Goal: Register for event/course

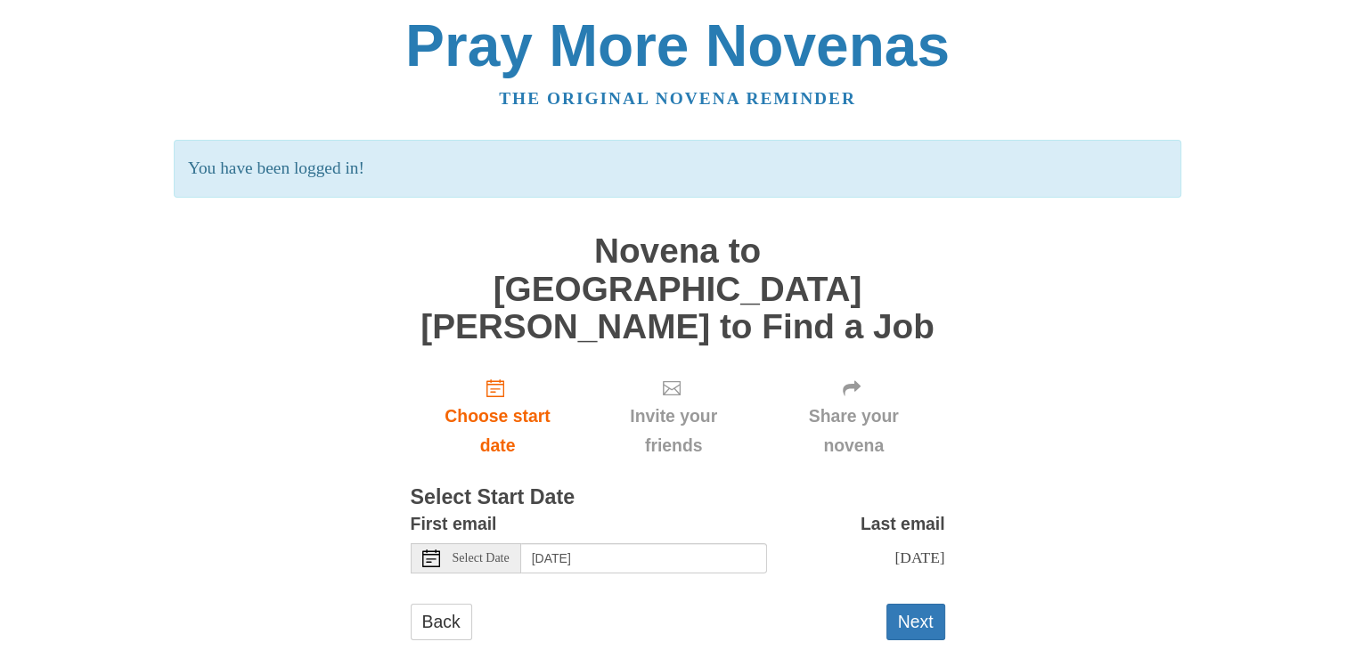
scroll to position [4, 0]
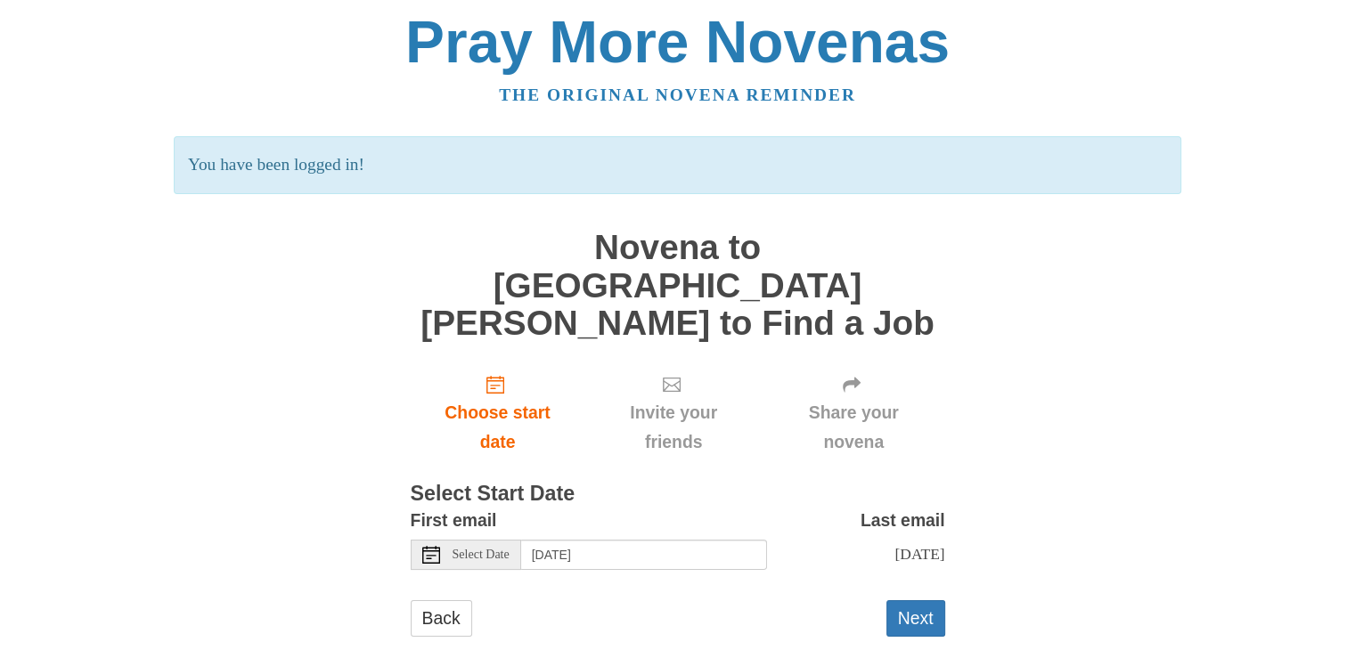
click at [461, 540] on div "Select Date" at bounding box center [466, 555] width 110 height 30
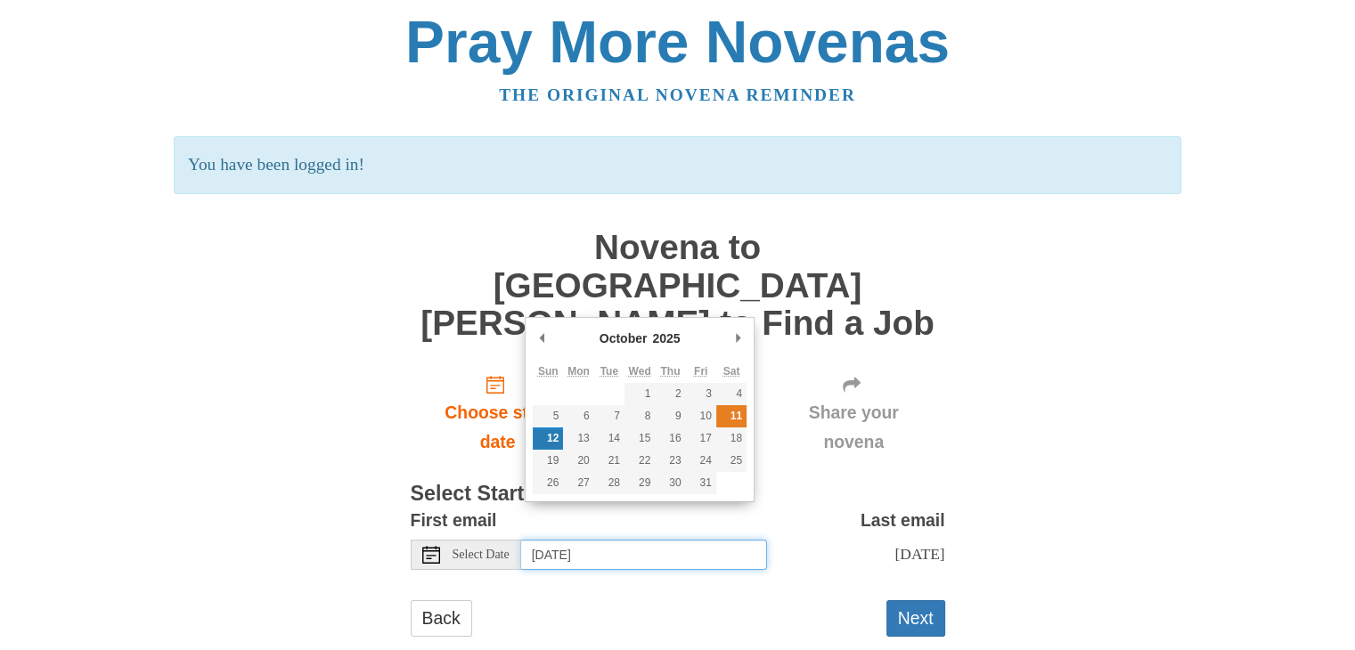
type input "[DATE]"
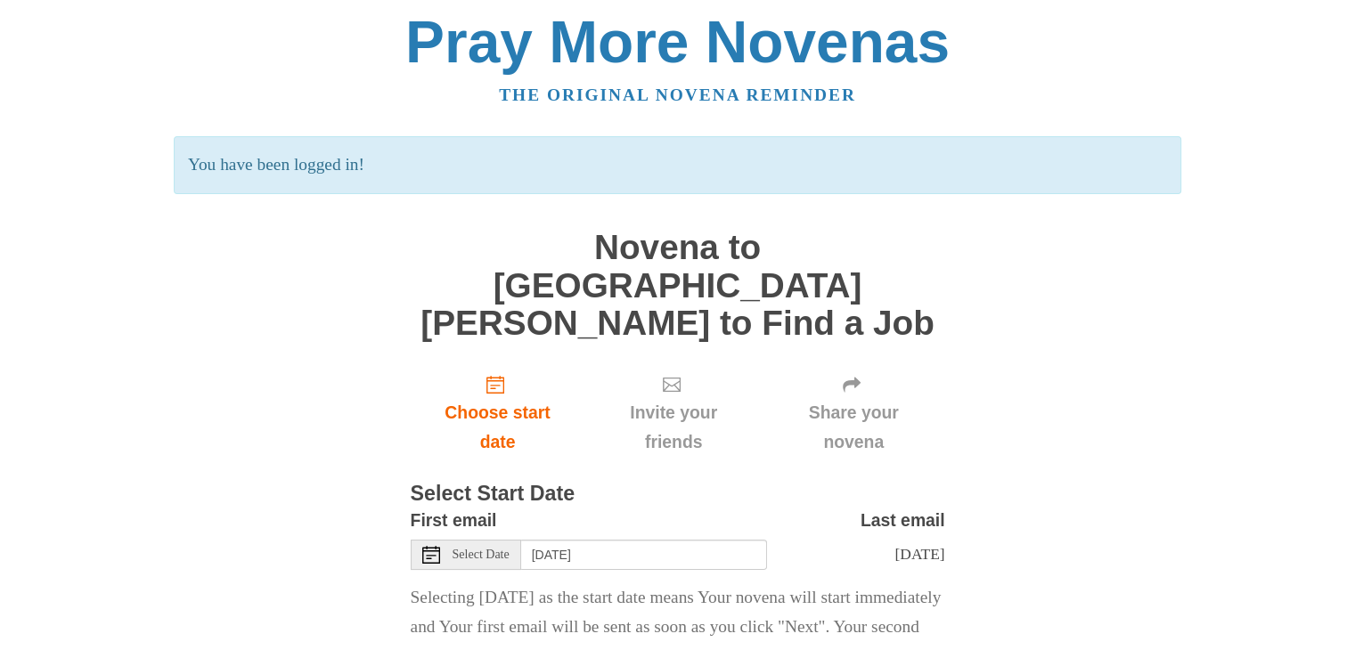
scroll to position [121, 0]
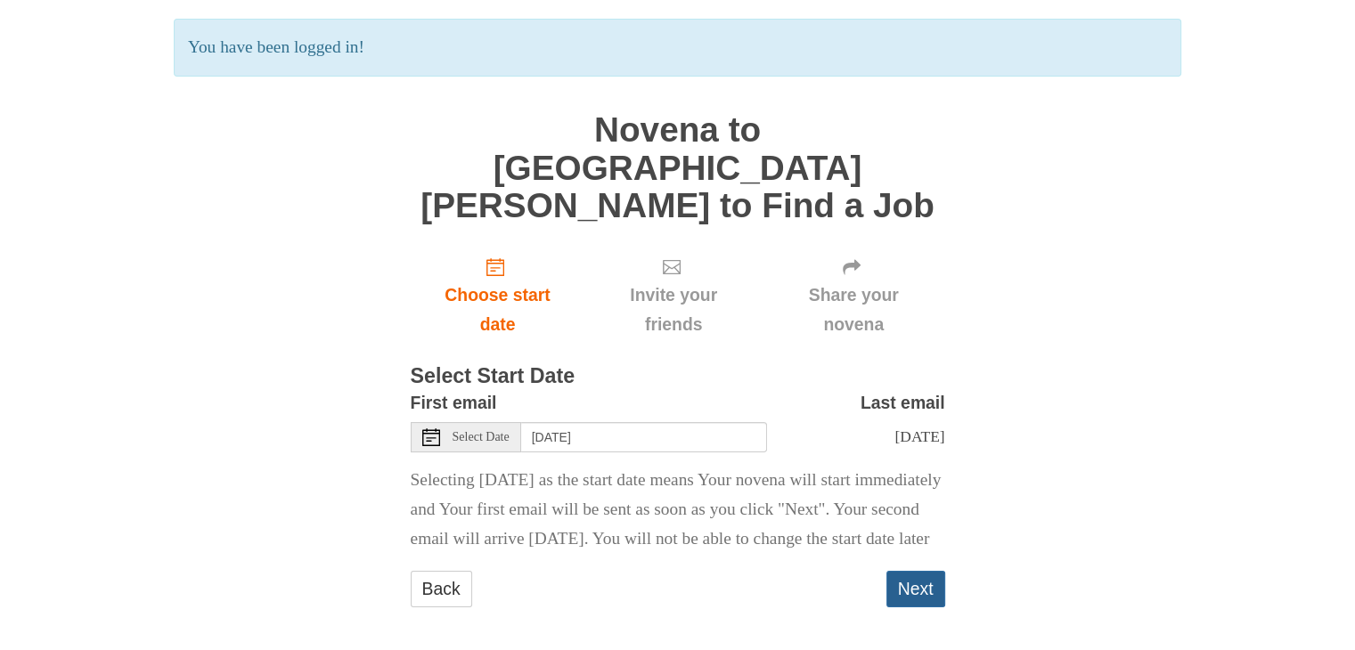
click at [931, 579] on button "Next" at bounding box center [915, 589] width 59 height 37
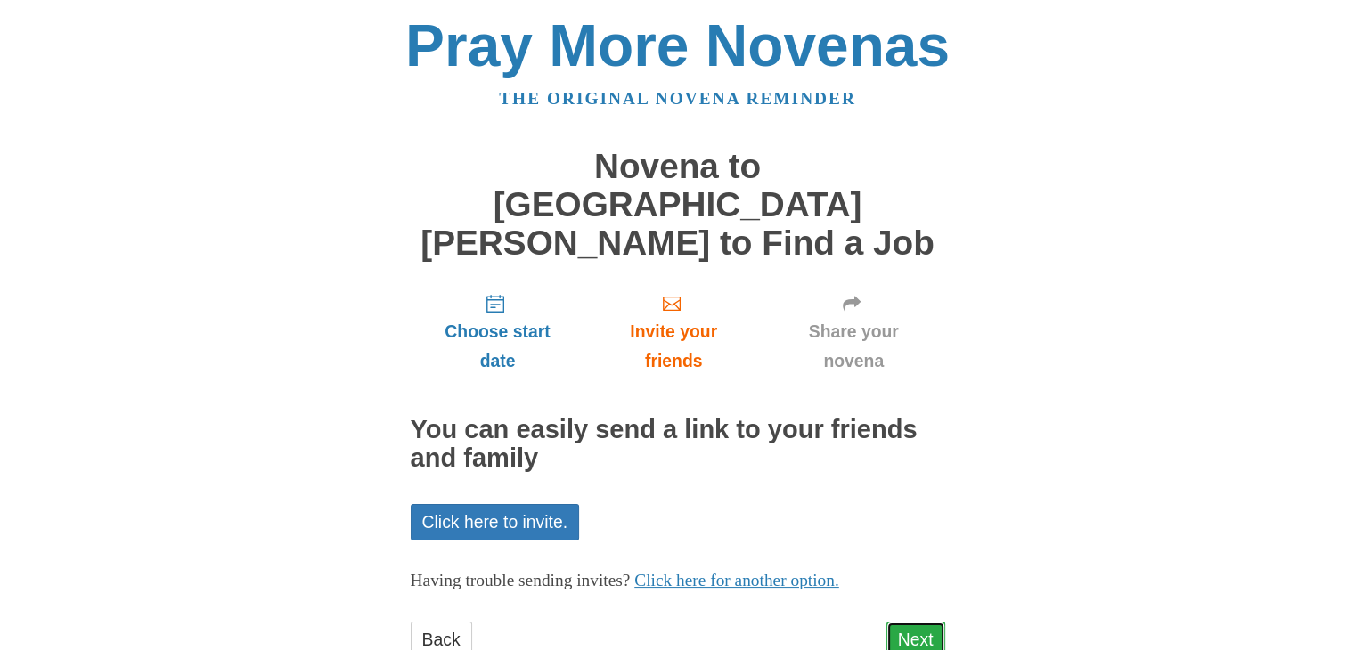
click at [932, 622] on link "Next" at bounding box center [915, 640] width 59 height 37
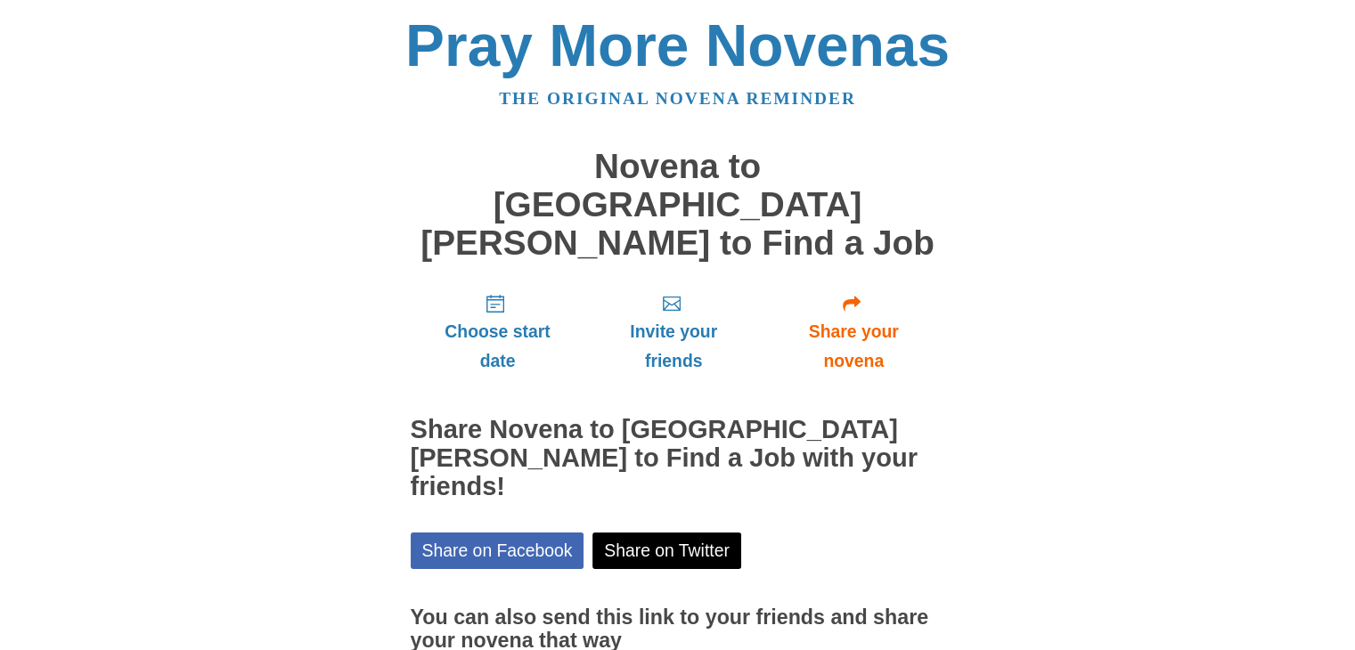
scroll to position [102, 0]
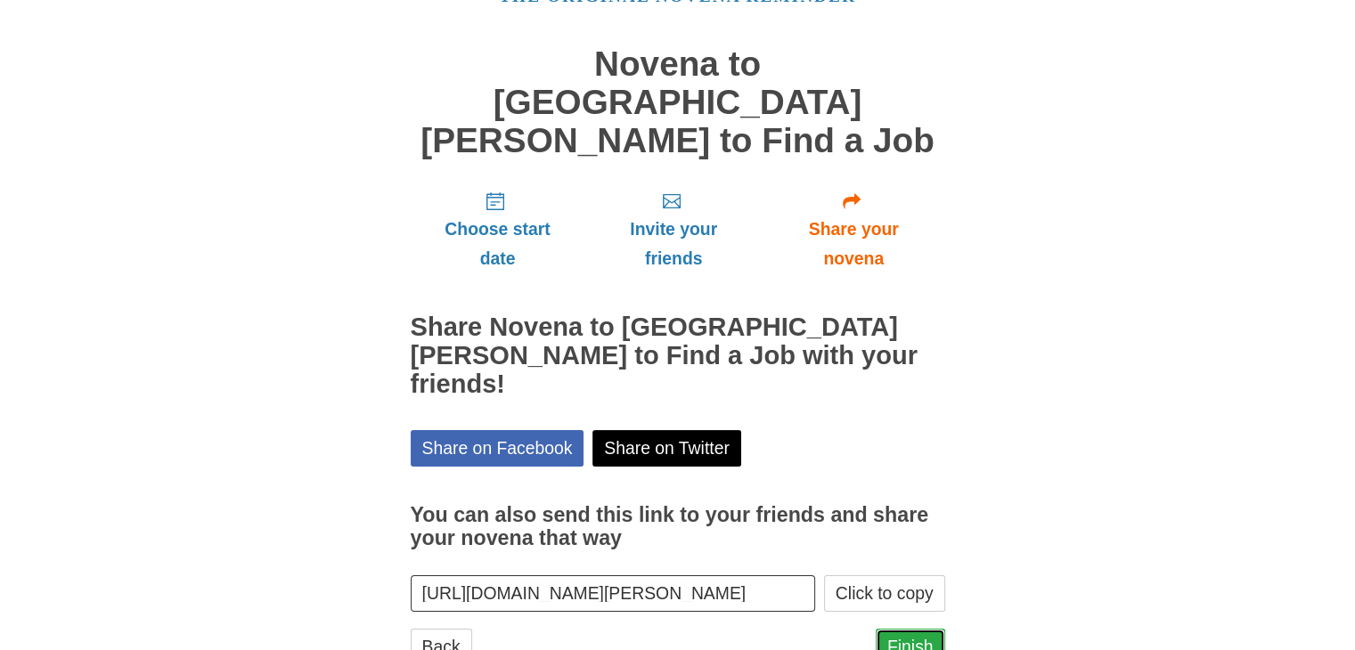
click at [912, 629] on link "Finish" at bounding box center [910, 647] width 69 height 37
